Goal: Check status: Check status

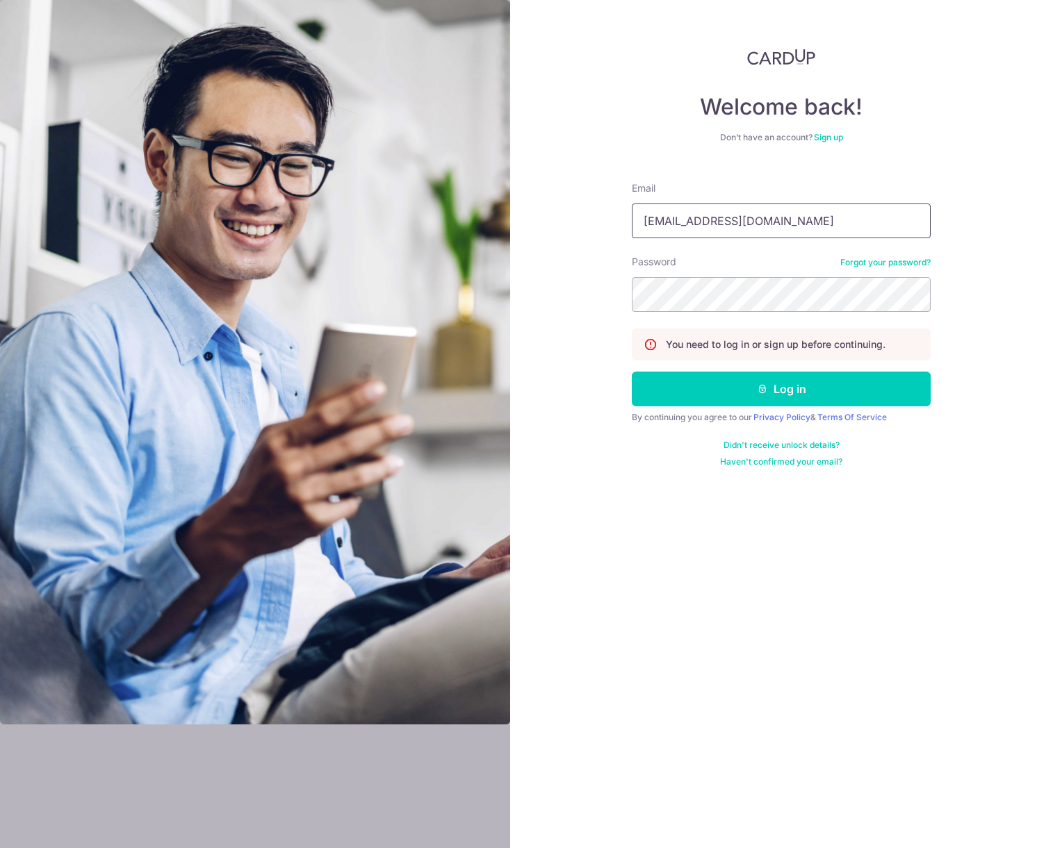
type input "[EMAIL_ADDRESS][DOMAIN_NAME]"
click at [827, 398] on button "Log in" at bounding box center [781, 389] width 299 height 35
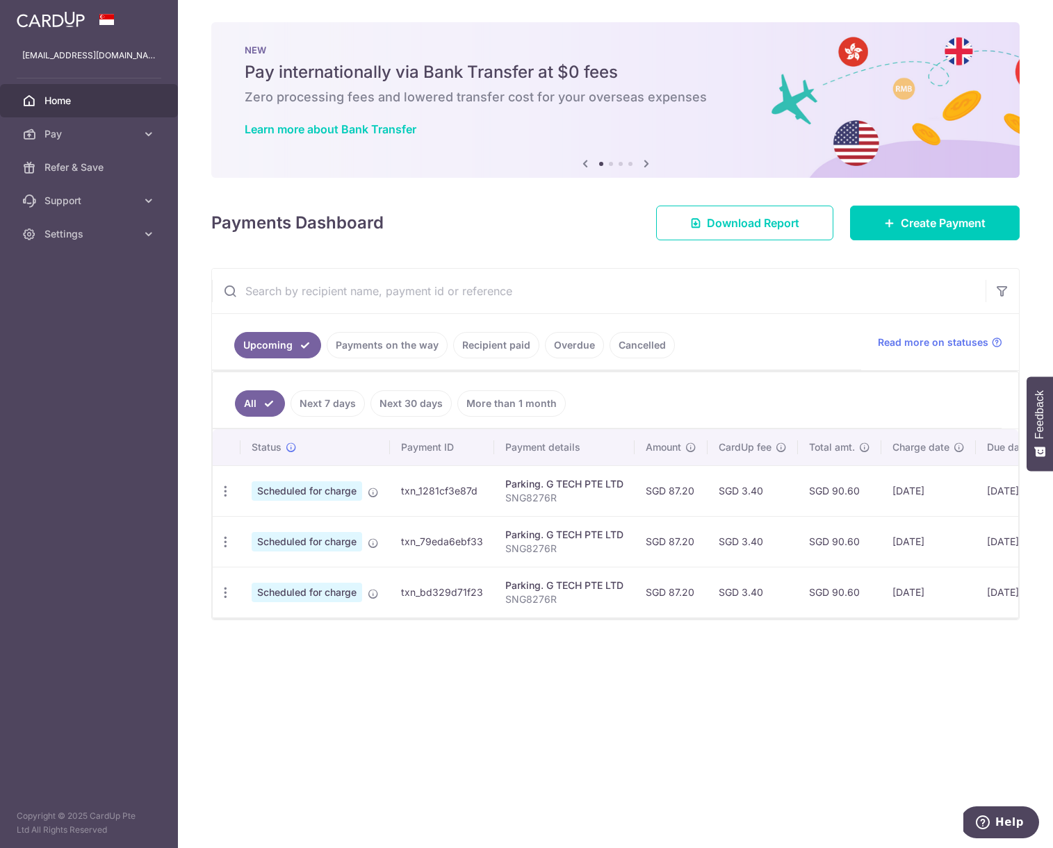
drag, startPoint x: 613, startPoint y: 611, endPoint x: 652, endPoint y: 611, distance: 39.6
click at [652, 611] on tr "Update payment Cancel payment Scheduled for charge txn_bd329d71f23 Parking. G T…" at bounding box center [687, 592] width 948 height 51
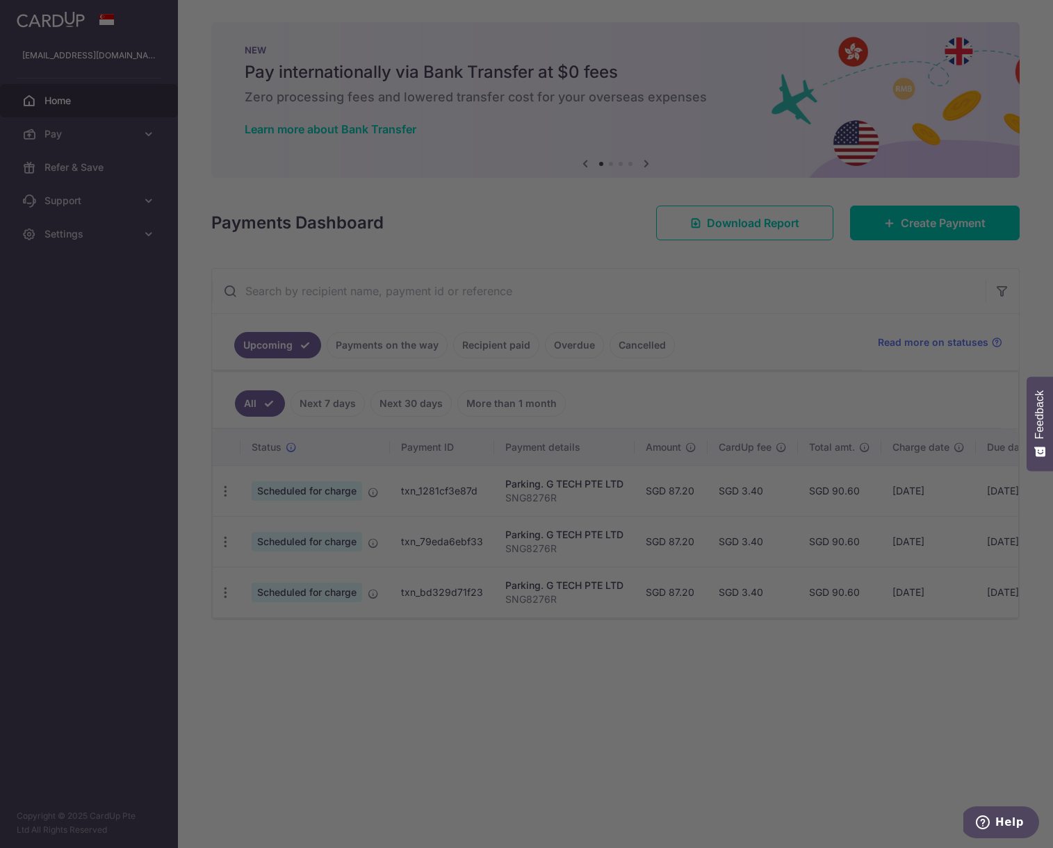
click at [789, 619] on div at bounding box center [531, 428] width 1063 height 857
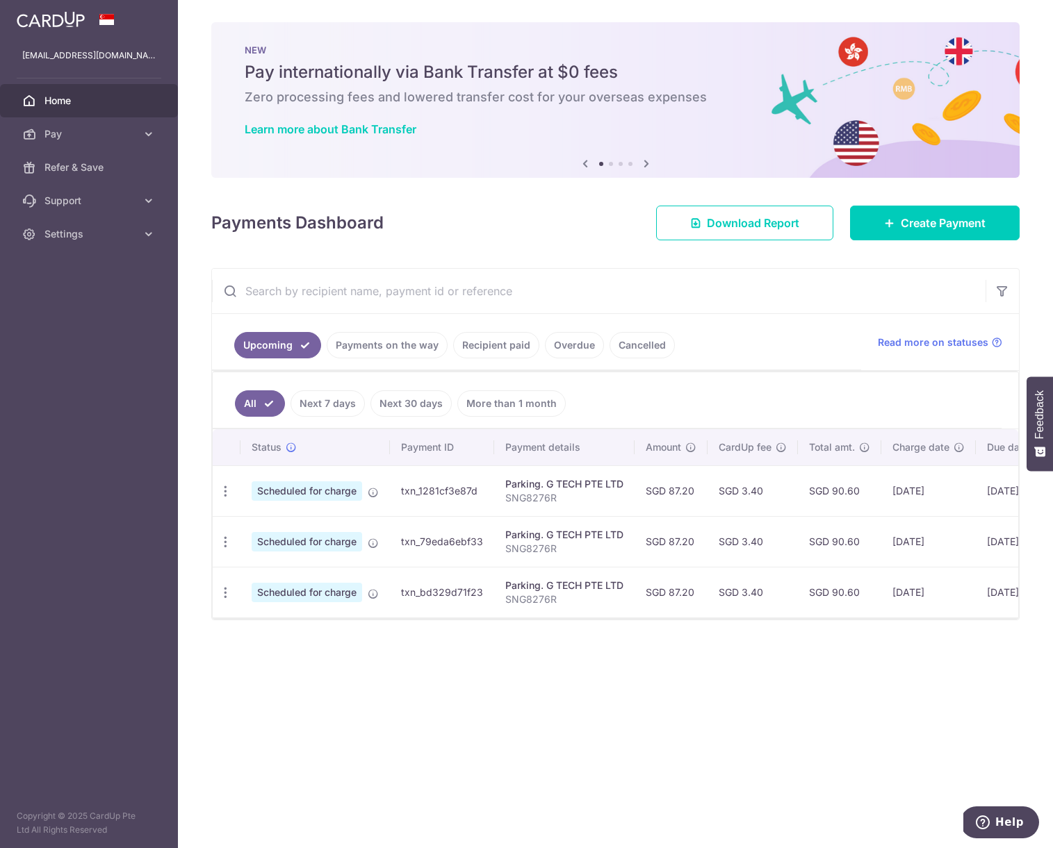
click at [513, 343] on link "Recipient paid" at bounding box center [496, 345] width 86 height 26
